Goal: Find specific page/section: Find specific page/section

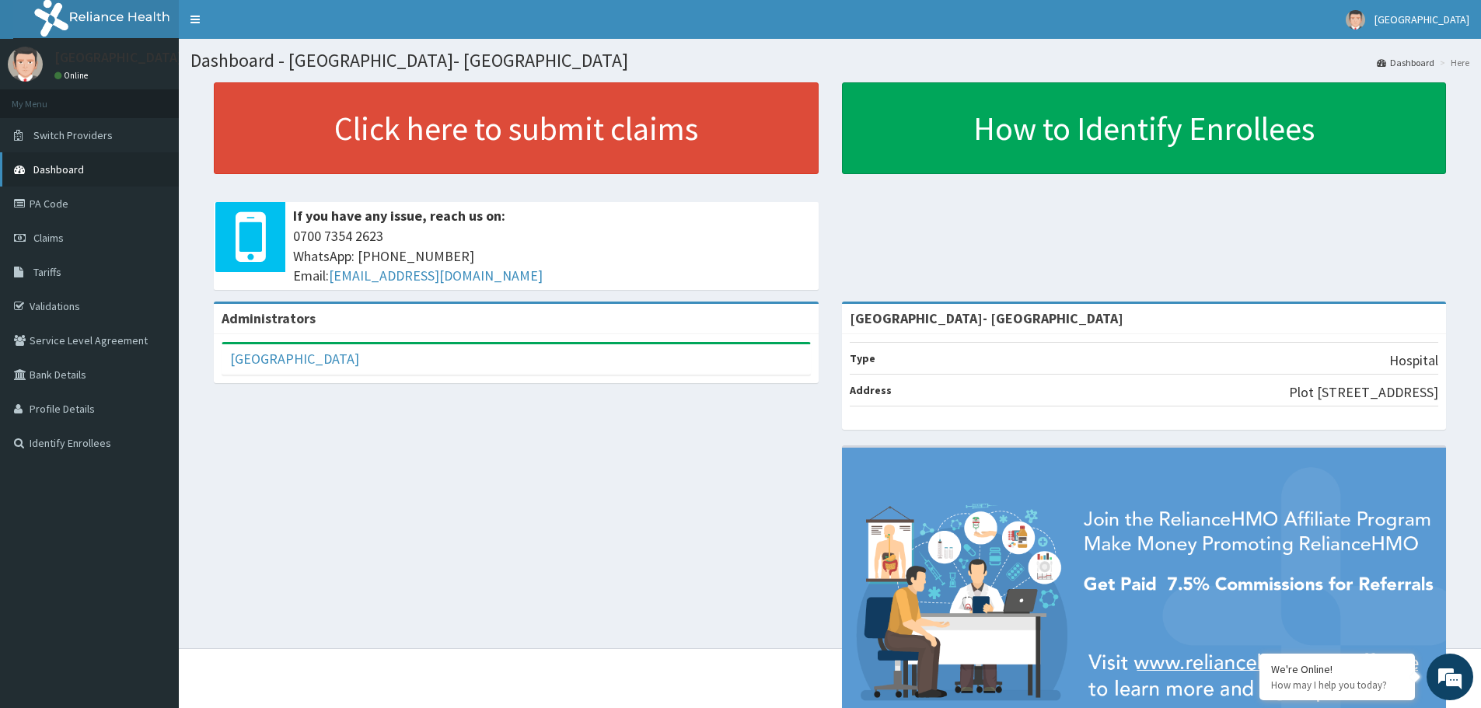
click at [88, 164] on link "Dashboard" at bounding box center [89, 169] width 179 height 34
click at [75, 317] on link "Validations" at bounding box center [89, 306] width 179 height 34
